Goal: Task Accomplishment & Management: Use online tool/utility

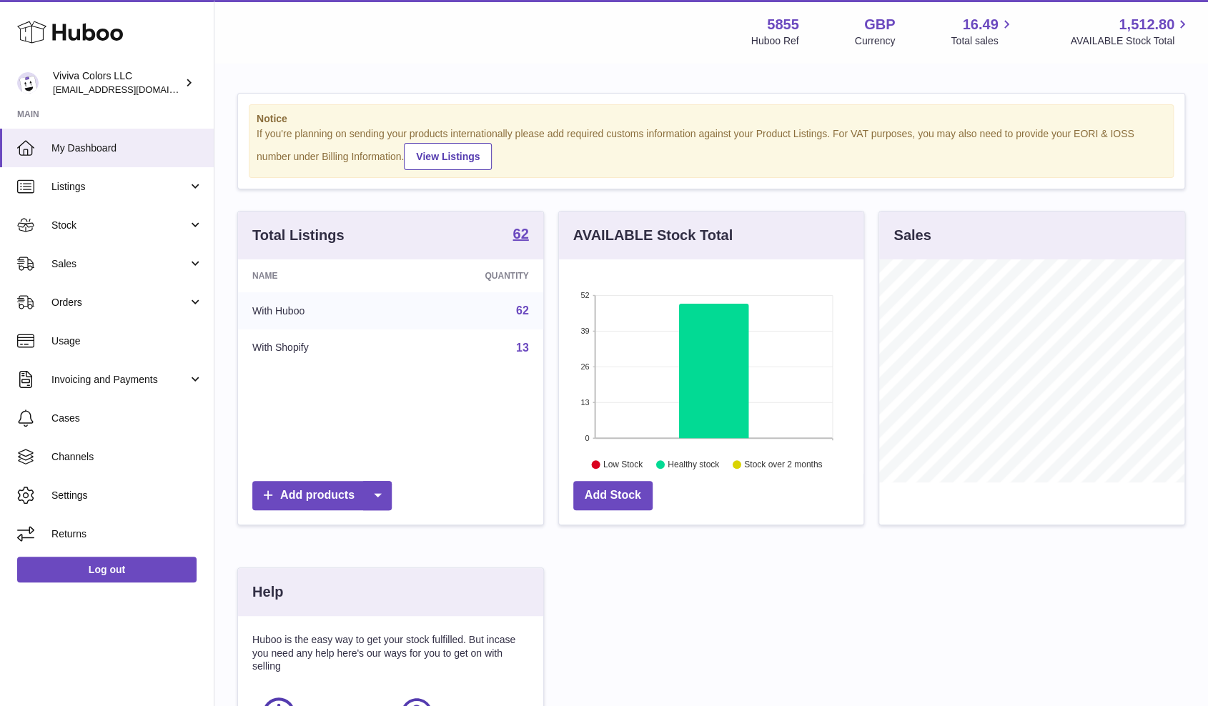
scroll to position [222, 304]
click at [121, 294] on link "Orders" at bounding box center [107, 302] width 214 height 39
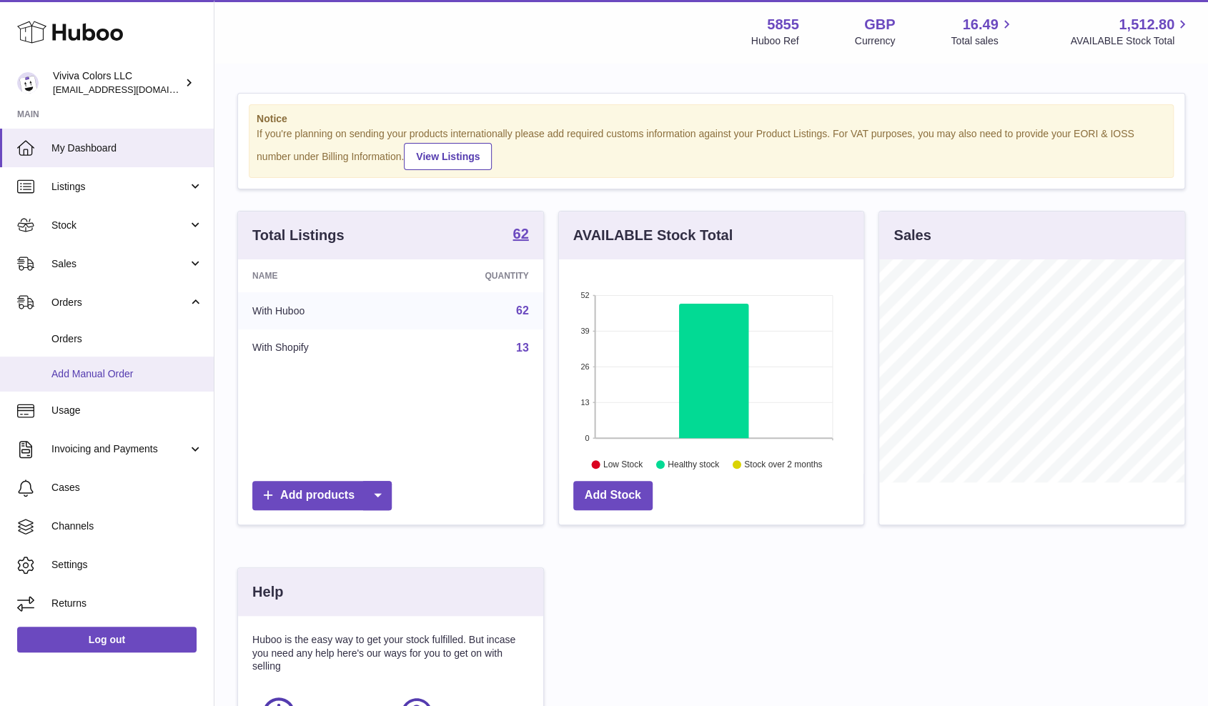
click at [139, 374] on span "Add Manual Order" at bounding box center [126, 374] width 151 height 14
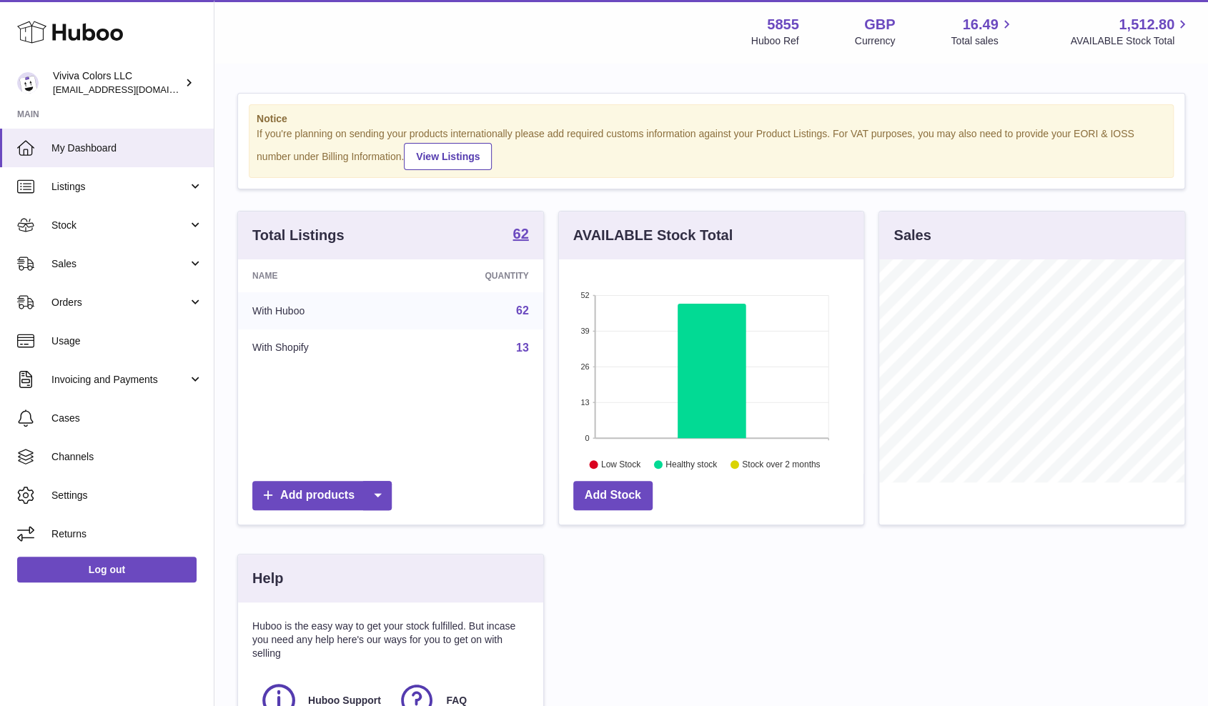
scroll to position [222, 304]
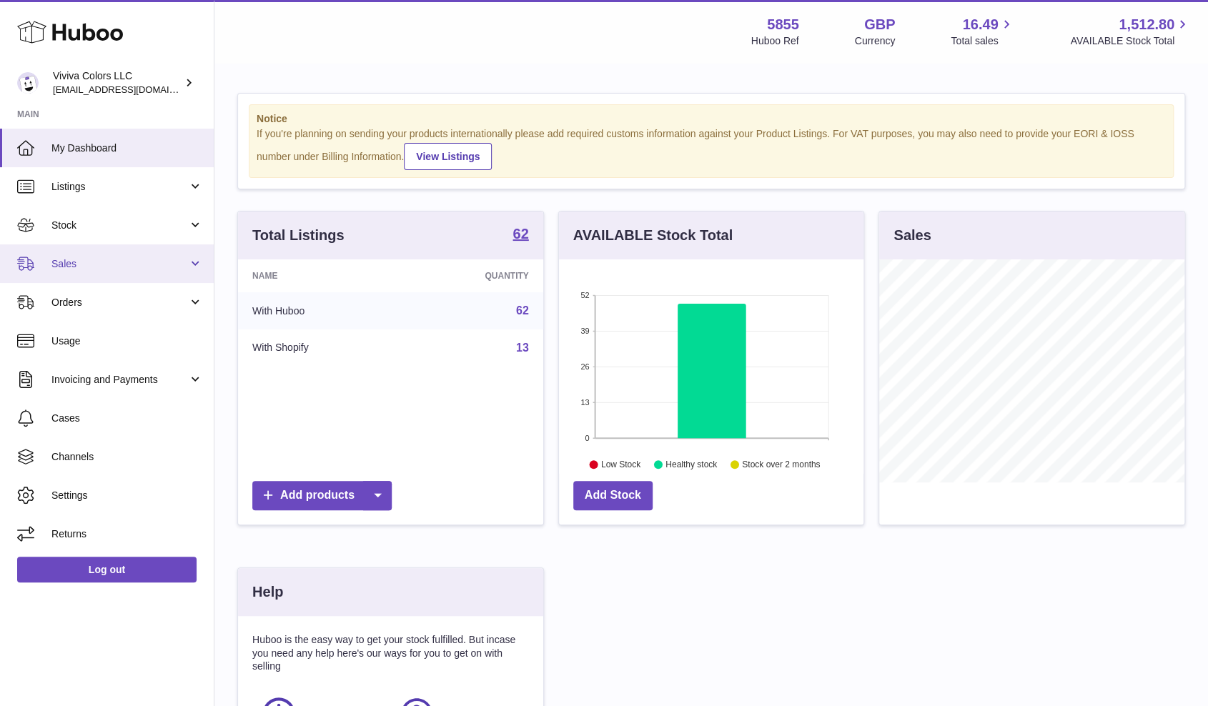
click at [139, 264] on span "Sales" at bounding box center [119, 264] width 136 height 14
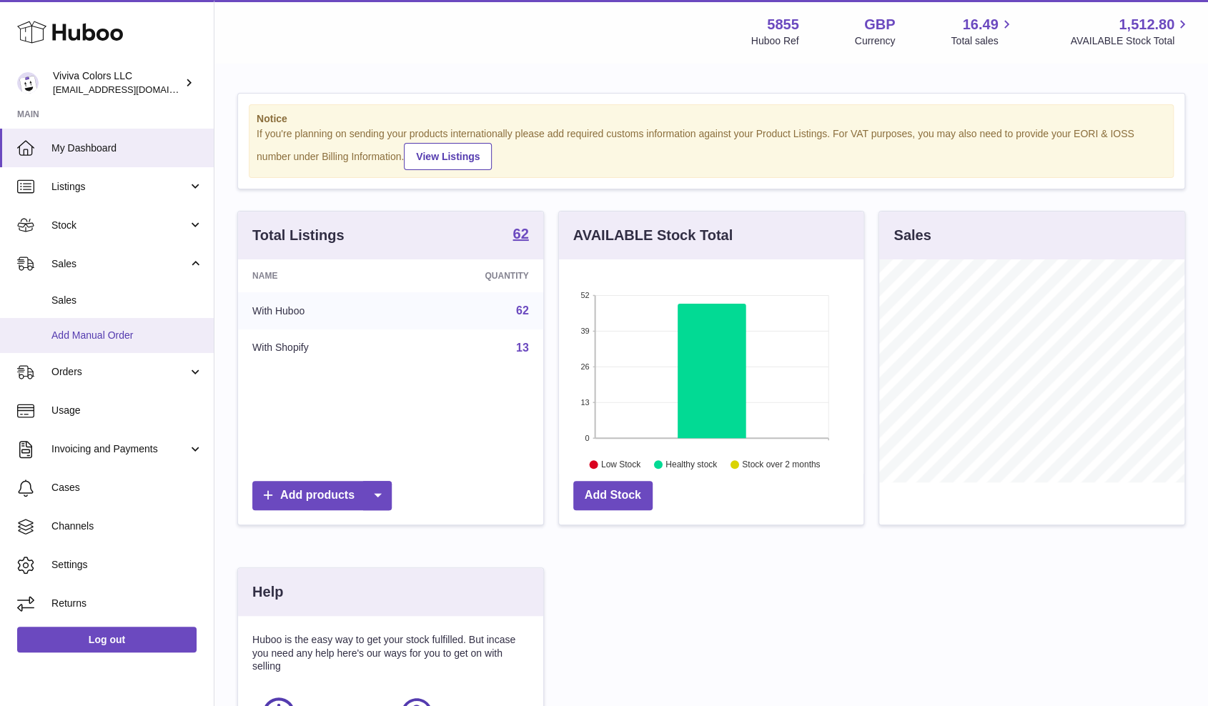
click at [132, 340] on span "Add Manual Order" at bounding box center [126, 336] width 151 height 14
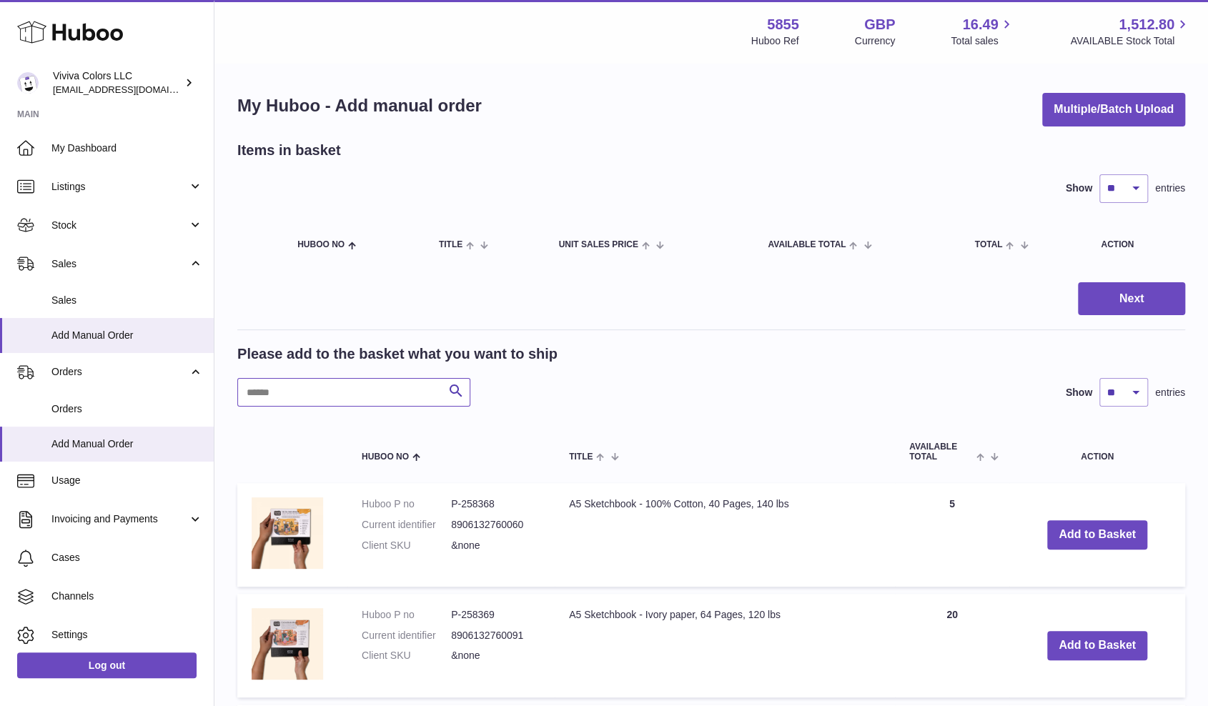
click at [343, 391] on input "text" at bounding box center [353, 392] width 233 height 29
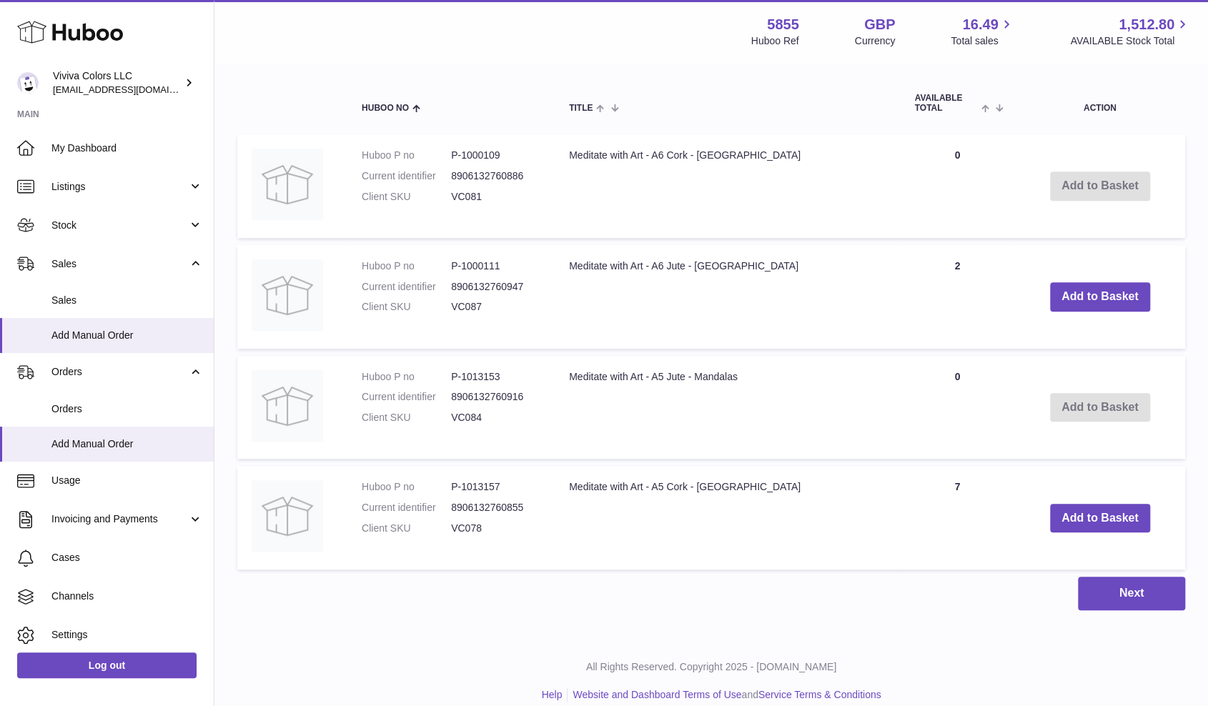
scroll to position [349, 0]
type input "*******"
